Goal: Check status: Check status

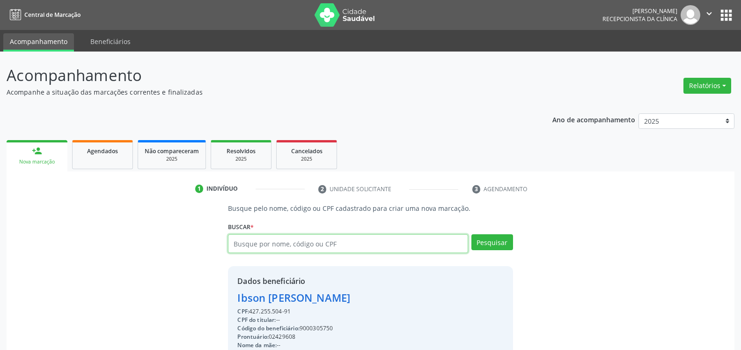
click at [302, 243] on input "text" at bounding box center [348, 243] width 240 height 19
type input "12380865434"
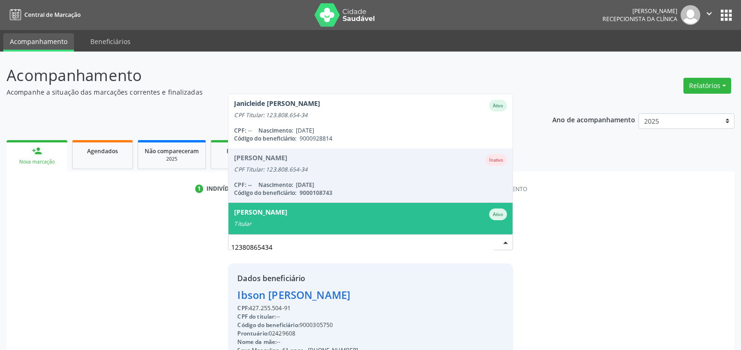
click at [287, 217] on div "[PERSON_NAME]" at bounding box center [260, 214] width 53 height 12
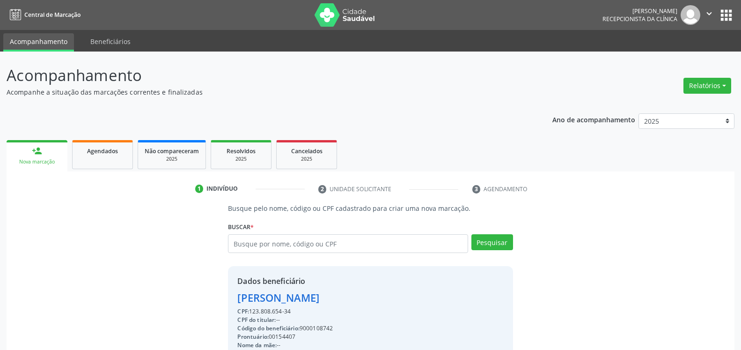
drag, startPoint x: 236, startPoint y: 299, endPoint x: 364, endPoint y: 301, distance: 127.9
click at [364, 301] on div "Dados beneficiário [PERSON_NAME] CPF: 123.808.654-34 CPF do titular: -- Código …" at bounding box center [370, 356] width 285 height 180
copy div "[PERSON_NAME]"
click at [316, 248] on input "text" at bounding box center [348, 243] width 240 height 19
type input "17827426468"
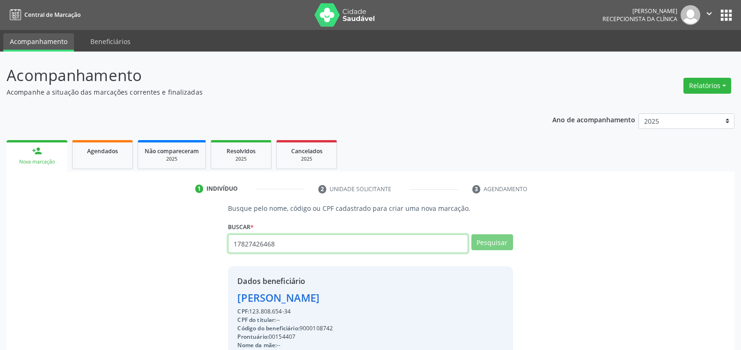
type input "17827426468"
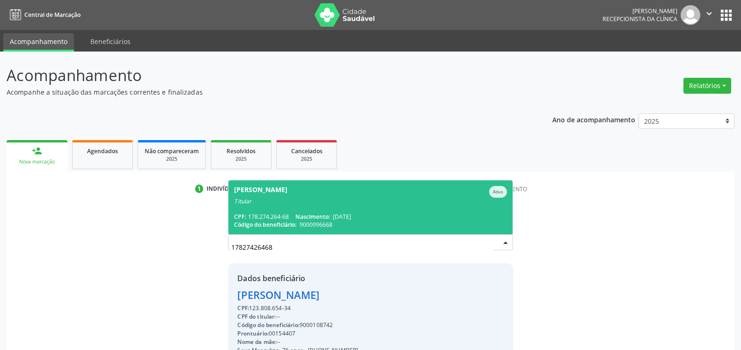
click at [303, 210] on span "[PERSON_NAME] Ativo Titular CPF: 178.274.264-68 Nascimento: [DATE] Código do be…" at bounding box center [371, 207] width 284 height 54
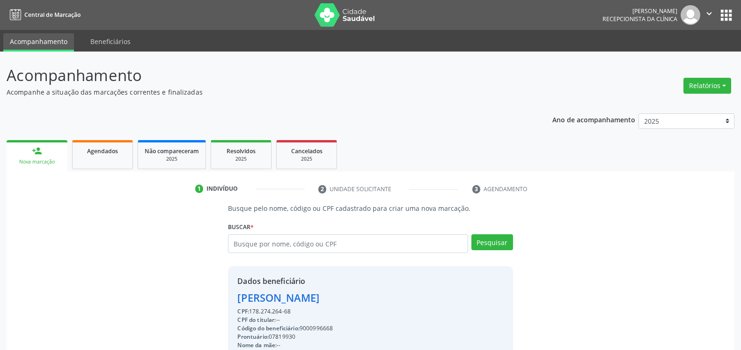
drag, startPoint x: 235, startPoint y: 297, endPoint x: 380, endPoint y: 298, distance: 145.2
click at [380, 298] on div "Dados beneficiário [PERSON_NAME] CPF: 178.274.264-68 CPF do titular: -- Código …" at bounding box center [370, 356] width 285 height 180
copy div "[PERSON_NAME]"
click at [313, 248] on input "text" at bounding box center [348, 243] width 240 height 19
type input "53915925420"
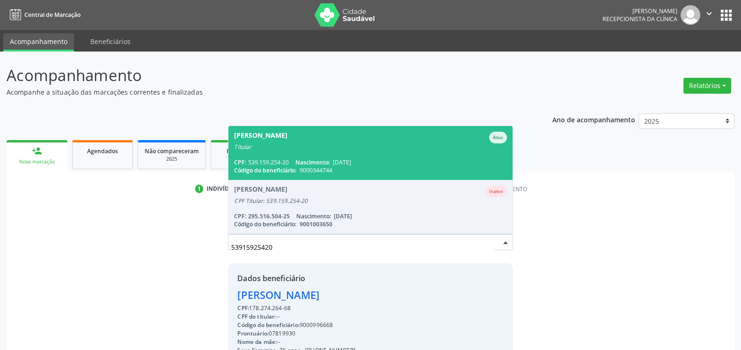
click at [307, 152] on span "[PERSON_NAME] Ativo Titular CPF: 539.159.254-20 Nascimento: [DATE] Código do be…" at bounding box center [371, 153] width 284 height 54
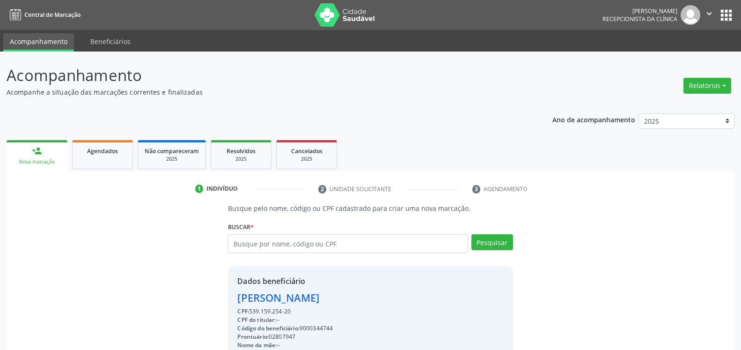
drag, startPoint x: 235, startPoint y: 297, endPoint x: 392, endPoint y: 301, distance: 157.0
click at [392, 301] on div "Dados beneficiário [PERSON_NAME] CPF: 539.159.254-20 CPF do titular: -- Código …" at bounding box center [370, 356] width 285 height 180
copy div "[PERSON_NAME]"
click at [302, 246] on input "text" at bounding box center [348, 243] width 240 height 19
type input "05657195485"
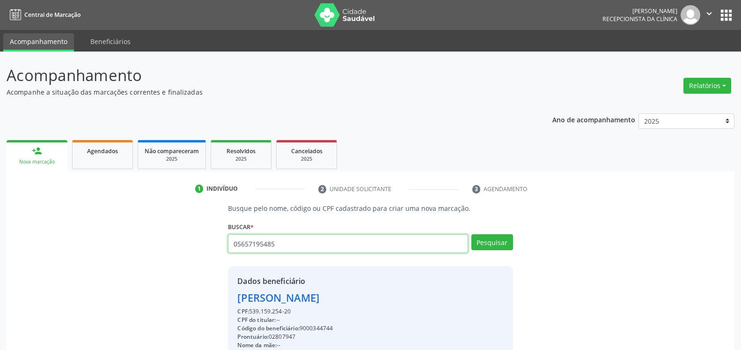
type input "05657195485"
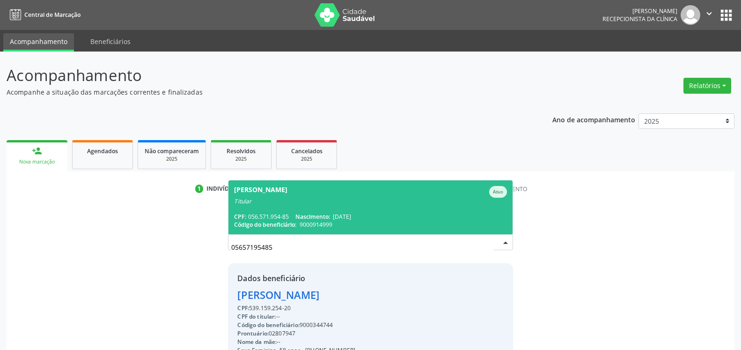
click at [272, 197] on div "[PERSON_NAME]" at bounding box center [260, 192] width 53 height 12
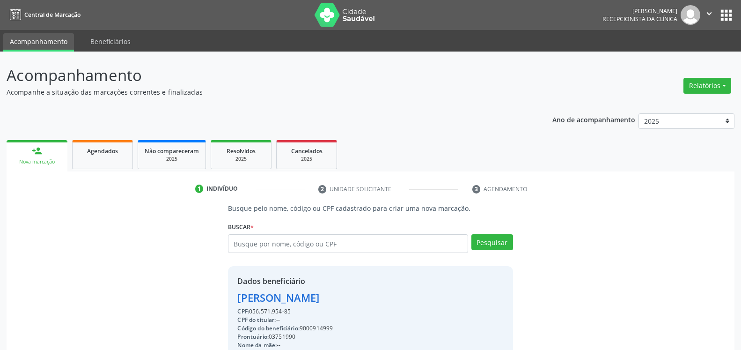
drag, startPoint x: 233, startPoint y: 301, endPoint x: 335, endPoint y: 299, distance: 102.1
click at [335, 299] on div "Dados beneficiário [PERSON_NAME] CPF: 056.571.954-85 CPF do titular: -- Código …" at bounding box center [370, 356] width 285 height 180
copy div "[PERSON_NAME]"
click at [372, 252] on input "text" at bounding box center [348, 243] width 240 height 19
type input "[DEMOGRAPHIC_DATA]"
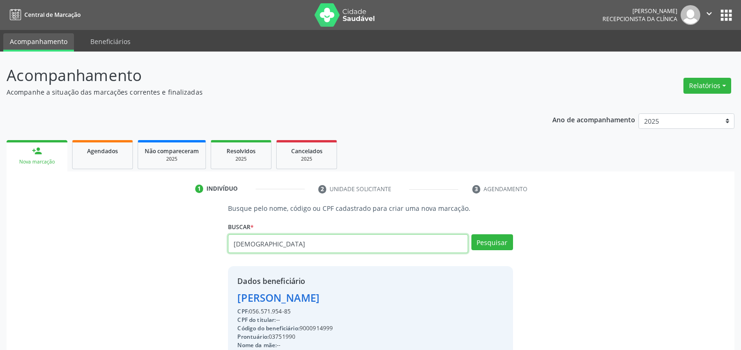
type input "[DEMOGRAPHIC_DATA]"
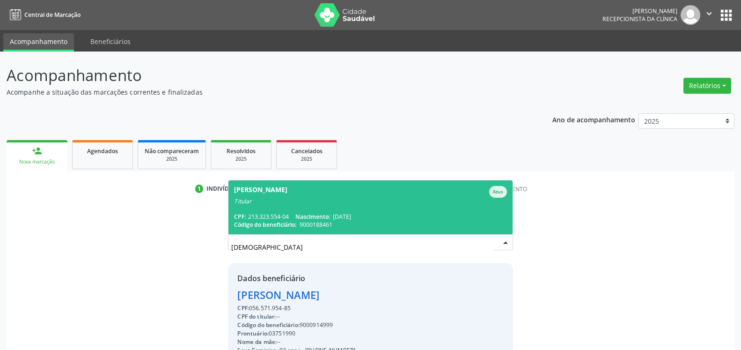
click at [288, 196] on div "[PERSON_NAME]" at bounding box center [260, 192] width 53 height 12
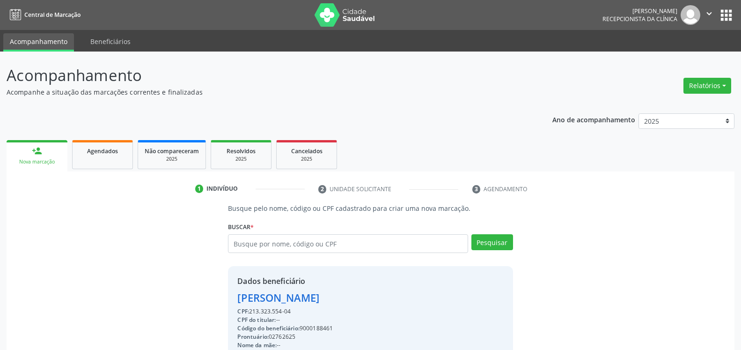
drag, startPoint x: 236, startPoint y: 300, endPoint x: 389, endPoint y: 304, distance: 153.7
click at [389, 304] on div "Dados beneficiário [PERSON_NAME] CPF: 213.323.554-04 CPF do titular: -- Código …" at bounding box center [370, 356] width 285 height 180
copy div "[PERSON_NAME]"
click at [313, 241] on input "text" at bounding box center [348, 243] width 240 height 19
type input "31714676404"
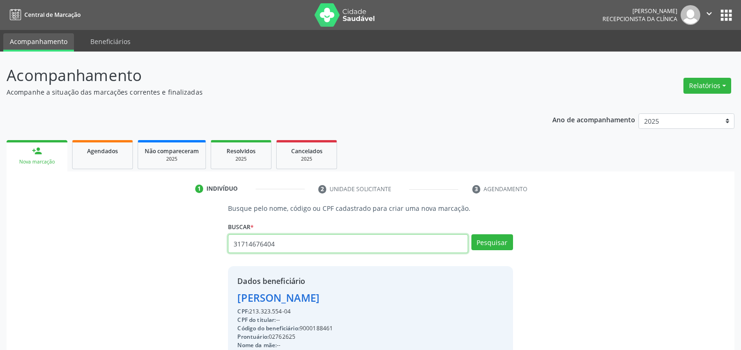
type input "31714676404"
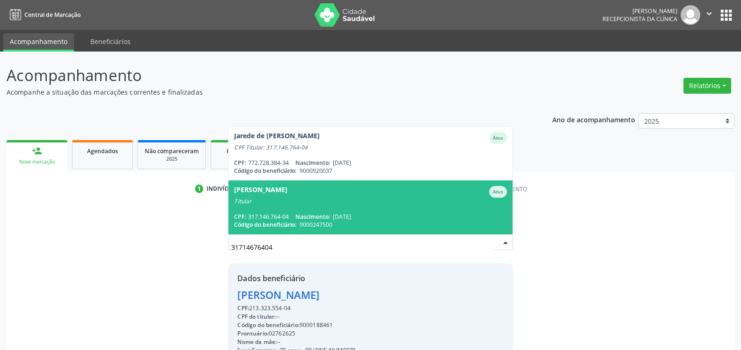
click at [328, 202] on div "Titular" at bounding box center [370, 201] width 273 height 7
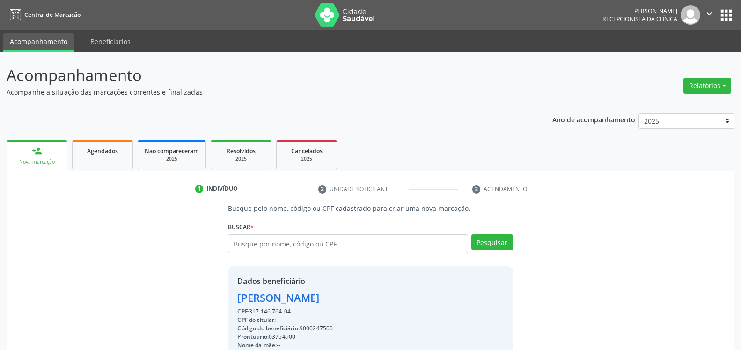
drag, startPoint x: 237, startPoint y: 299, endPoint x: 333, endPoint y: 299, distance: 96.5
click at [333, 299] on div "Dados beneficiário [PERSON_NAME] CPF: 317.146.764-04 CPF do titular: -- Código …" at bounding box center [370, 356] width 285 height 180
copy div "[PERSON_NAME]"
click at [289, 244] on input "text" at bounding box center [348, 243] width 240 height 19
type input "79944329487"
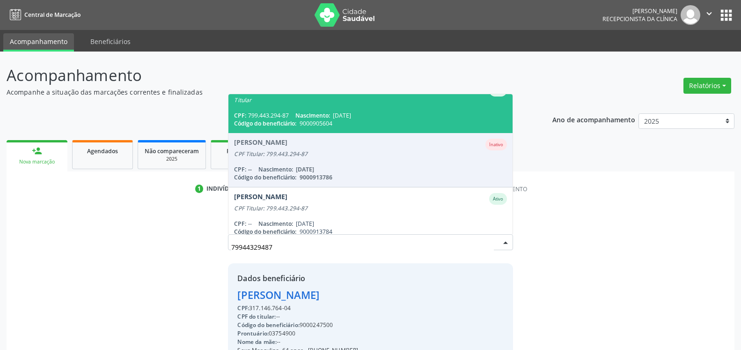
scroll to position [76, 0]
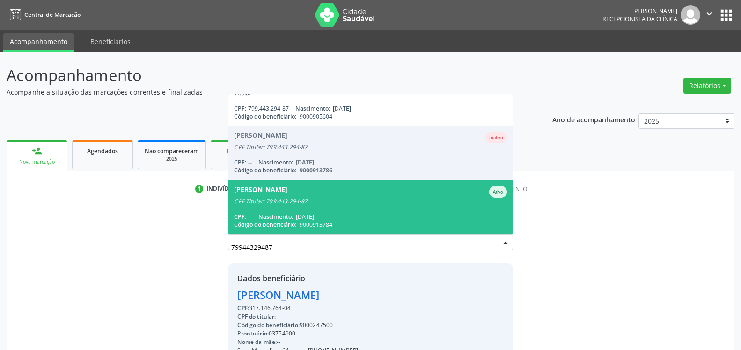
click at [311, 191] on div "[PERSON_NAME]" at bounding box center [370, 192] width 273 height 12
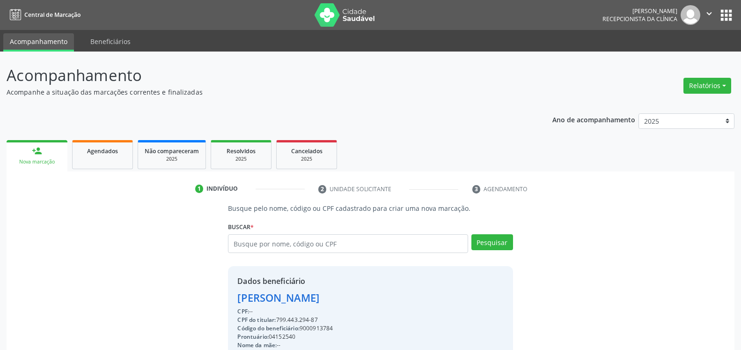
drag, startPoint x: 237, startPoint y: 301, endPoint x: 351, endPoint y: 300, distance: 114.3
click at [351, 300] on div "Dados beneficiário [PERSON_NAME] CPF: -- CPF do titular: 799.443.294-87 Código …" at bounding box center [370, 356] width 285 height 180
copy div "[PERSON_NAME]"
drag, startPoint x: 366, startPoint y: 236, endPoint x: 364, endPoint y: 244, distance: 8.2
click at [366, 237] on input "text" at bounding box center [348, 243] width 240 height 19
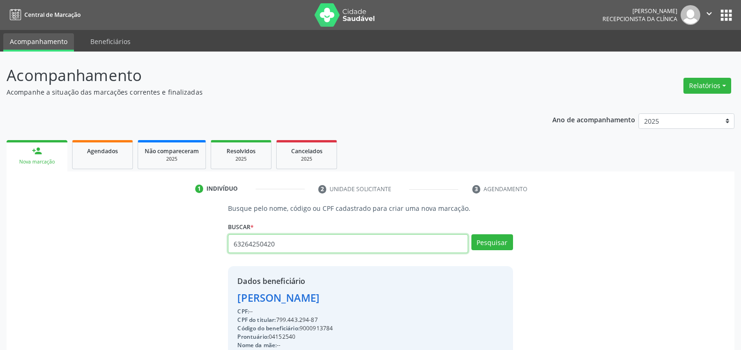
type input "63264250420"
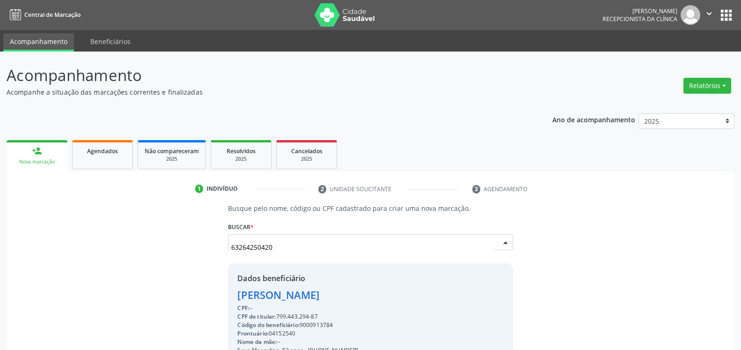
scroll to position [22, 0]
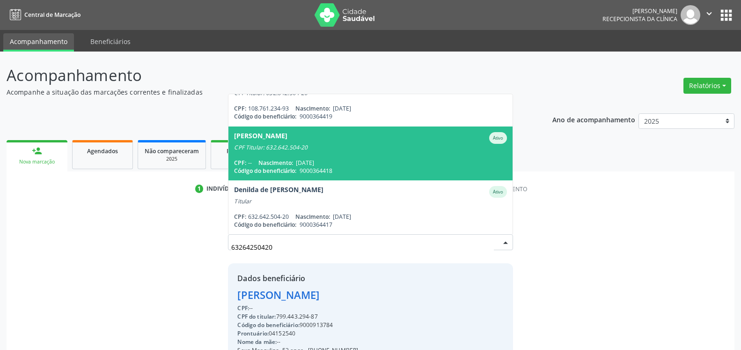
click at [357, 157] on span "[PERSON_NAME] Ativo CPF Titular: 632.642.504-20 CPF: -- Nascimento: [DATE] Códi…" at bounding box center [371, 153] width 284 height 54
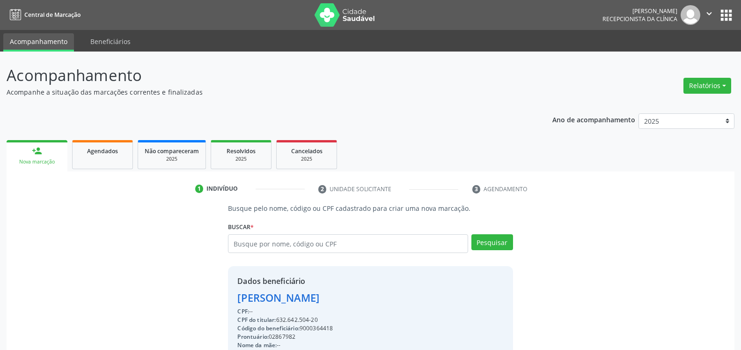
drag, startPoint x: 237, startPoint y: 298, endPoint x: 392, endPoint y: 296, distance: 154.6
copy div "[PERSON_NAME]"
